Goal: Information Seeking & Learning: Learn about a topic

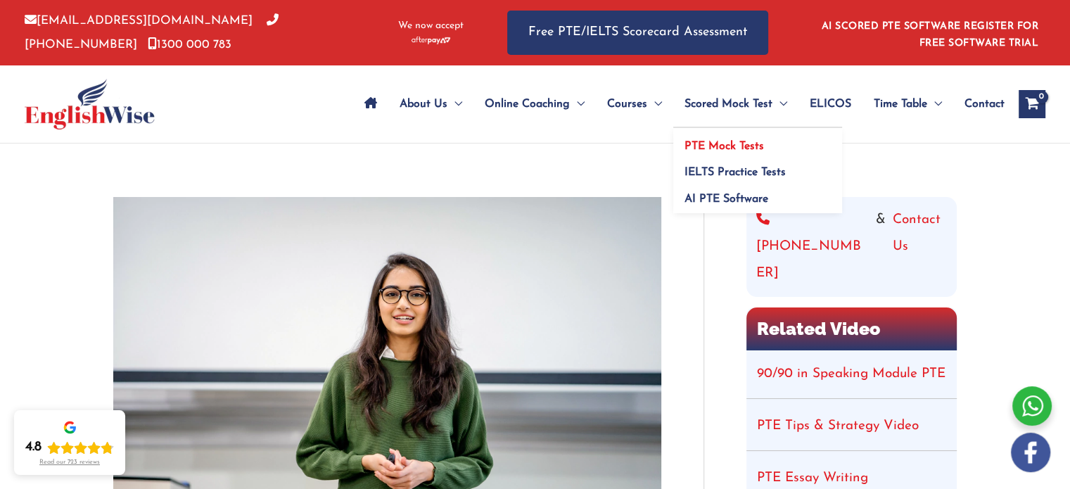
click at [724, 144] on span "PTE Mock Tests" at bounding box center [725, 146] width 80 height 11
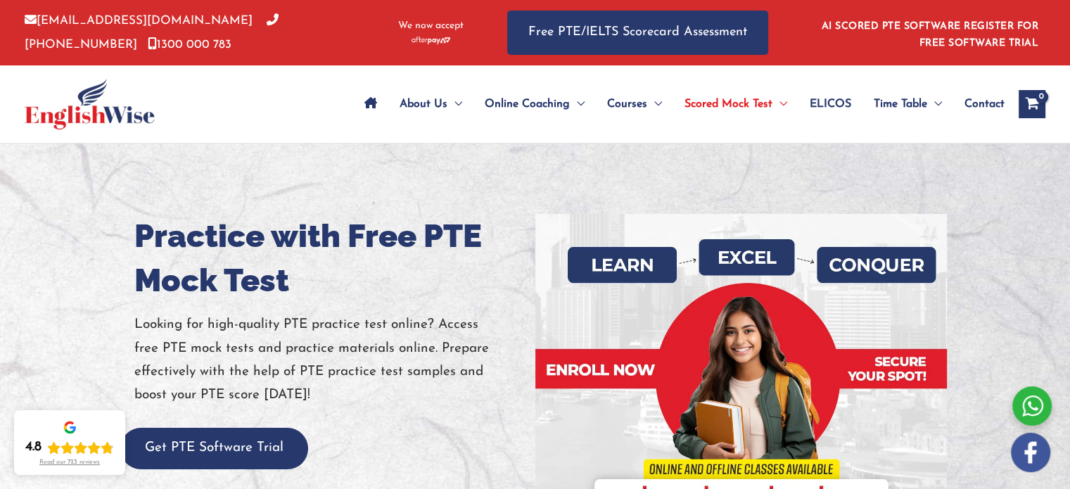
drag, startPoint x: 1076, startPoint y: 38, endPoint x: 1066, endPoint y: 17, distance: 23.3
